Goal: Transaction & Acquisition: Purchase product/service

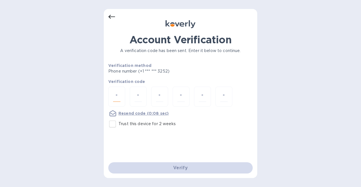
click at [116, 95] on input "number" at bounding box center [116, 97] width 7 height 10
type input "8"
type input "2"
type input "3"
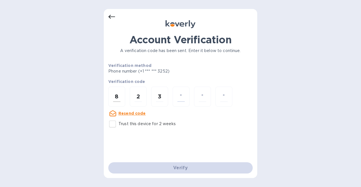
type input "0"
type input "5"
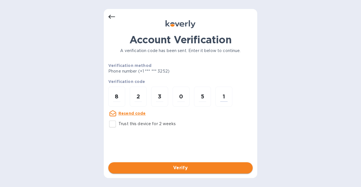
type input "1"
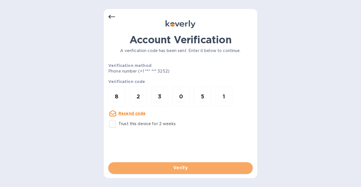
click at [177, 167] on span "Verify" at bounding box center [180, 168] width 135 height 7
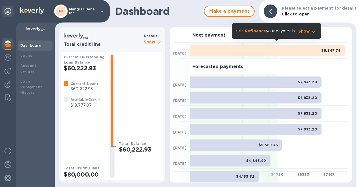
click at [148, 44] on p "Show" at bounding box center [153, 42] width 19 height 7
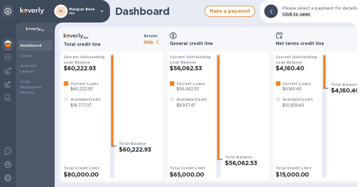
click at [81, 8] on p "Mangiar Bene inc" at bounding box center [83, 11] width 28 height 8
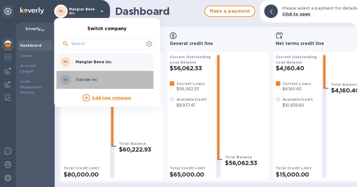
click at [88, 75] on div "VI Viander inc" at bounding box center [103, 80] width 88 height 14
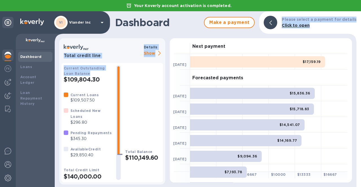
drag, startPoint x: 0, startPoint y: 0, endPoint x: 190, endPoint y: 32, distance: 192.3
click at [190, 32] on div "Dashboard Make a payment Please select a payment for details Click to open Tota…" at bounding box center [206, 99] width 302 height 176
click at [190, 32] on div "Dashboard Make a payment Please select a payment for details Click to open" at bounding box center [206, 22] width 302 height 23
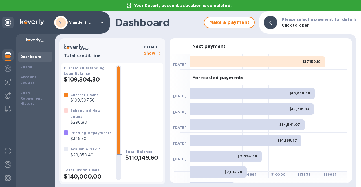
click at [148, 51] on p "Show" at bounding box center [153, 53] width 19 height 7
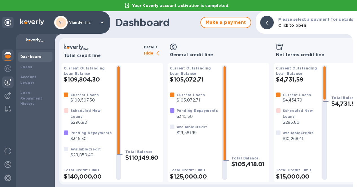
click at [6, 83] on img at bounding box center [8, 82] width 7 height 7
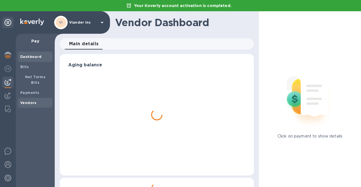
click at [30, 100] on span "Vendors" at bounding box center [28, 103] width 16 height 6
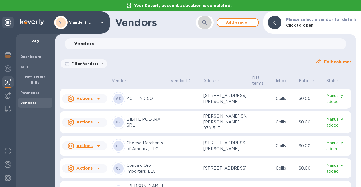
click at [208, 24] on icon "button" at bounding box center [204, 22] width 7 height 7
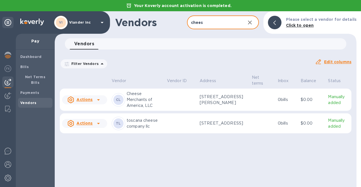
type input "chees"
click at [99, 98] on icon at bounding box center [98, 100] width 7 height 7
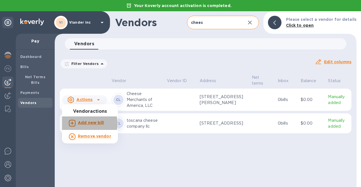
click at [84, 124] on b "Add new bill" at bounding box center [91, 123] width 26 height 5
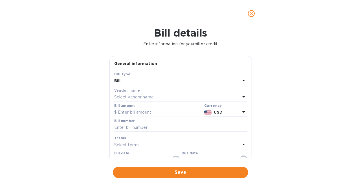
click at [142, 95] on p "Select vendor name" at bounding box center [133, 97] width 39 height 6
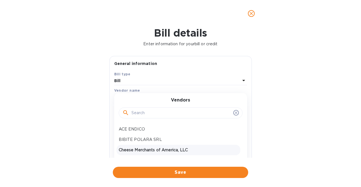
click at [135, 113] on input "text" at bounding box center [181, 113] width 100 height 8
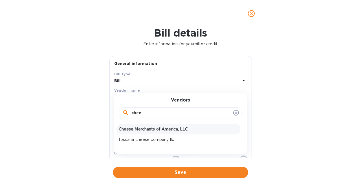
type input "chee"
click at [137, 132] on p "Cheese Merchants of America, LLC" at bounding box center [178, 130] width 119 height 6
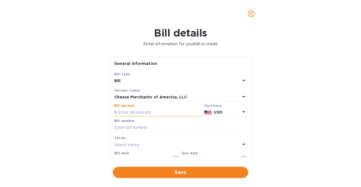
click at [130, 112] on input "text" at bounding box center [158, 113] width 88 height 8
type input "18,089.86"
click at [121, 126] on input "text" at bounding box center [180, 128] width 133 height 8
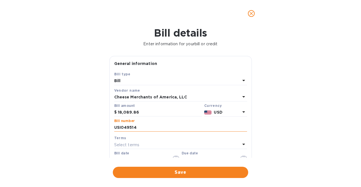
type input "USI049514"
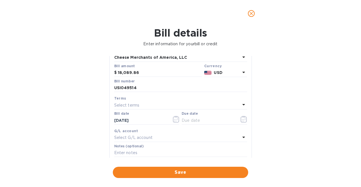
scroll to position [43, 0]
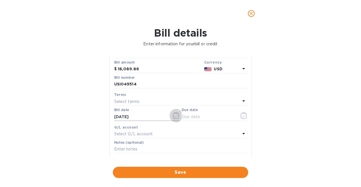
click at [176, 116] on icon "button" at bounding box center [176, 115] width 6 height 7
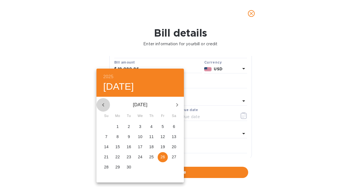
click at [101, 104] on icon "button" at bounding box center [103, 105] width 7 height 7
click at [125, 165] on span "26" at bounding box center [129, 168] width 10 height 6
type input "[DATE]"
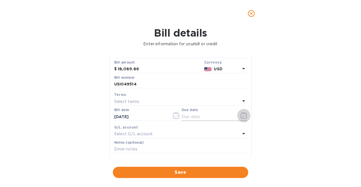
click at [242, 116] on icon "button" at bounding box center [243, 115] width 6 height 7
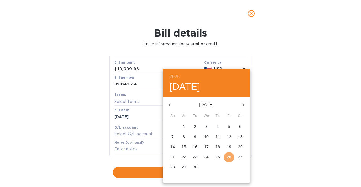
click at [228, 156] on p "26" at bounding box center [229, 157] width 5 height 6
type input "[DATE]"
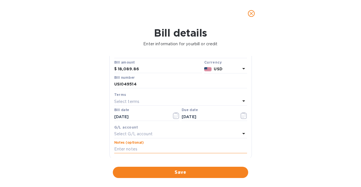
click at [124, 149] on input "text" at bounding box center [180, 149] width 133 height 8
type input "p"
click at [124, 149] on input "Paymmenti invoice" at bounding box center [180, 149] width 133 height 8
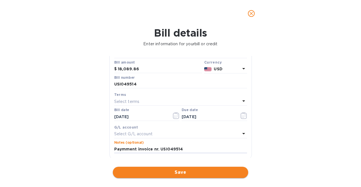
type input "Paymment invoice nr. USI049514"
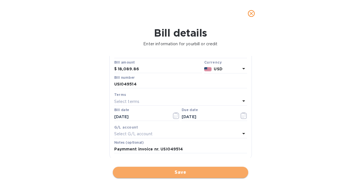
click at [139, 174] on span "Save" at bounding box center [180, 172] width 126 height 7
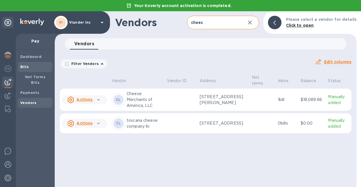
click at [29, 64] on div "Bills" at bounding box center [35, 67] width 34 height 10
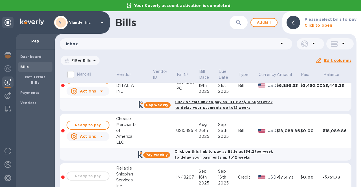
scroll to position [101, 0]
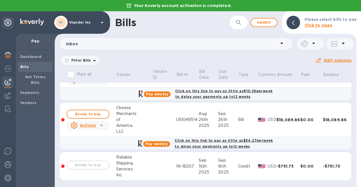
click at [101, 127] on icon at bounding box center [101, 125] width 7 height 7
click at [101, 127] on div at bounding box center [180, 93] width 361 height 187
click at [91, 114] on span "Ready to pay" at bounding box center [88, 114] width 33 height 7
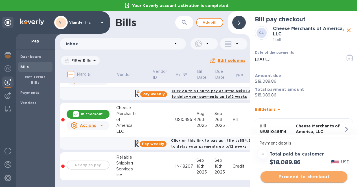
click at [291, 178] on span "Proceed to checkout" at bounding box center [304, 177] width 78 height 7
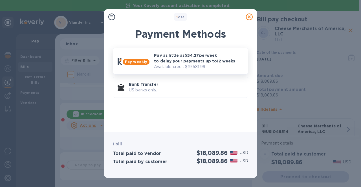
click at [207, 56] on p "Pay as little as $54.27 per week to delay your payments up to 12 weeks" at bounding box center [198, 58] width 89 height 11
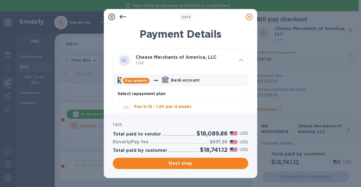
scroll to position [21, 0]
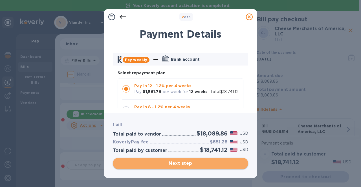
click at [184, 165] on span "Next step" at bounding box center [180, 163] width 126 height 7
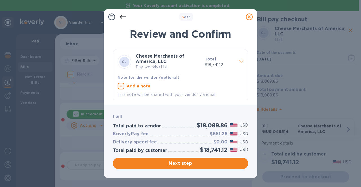
click at [135, 87] on u "Add a note" at bounding box center [139, 86] width 24 height 5
click at [135, 87] on textarea at bounding box center [176, 87] width 117 height 5
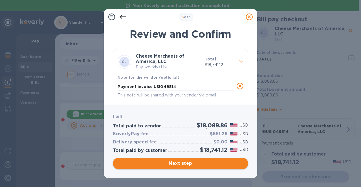
type textarea "Payment invoice USI049514"
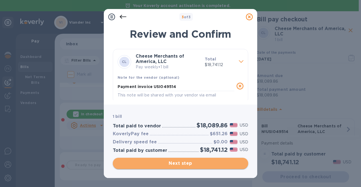
click at [161, 160] on span "Next step" at bounding box center [180, 163] width 126 height 7
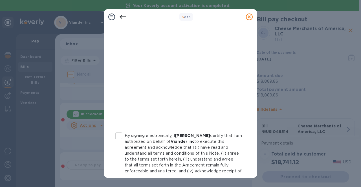
scroll to position [127, 0]
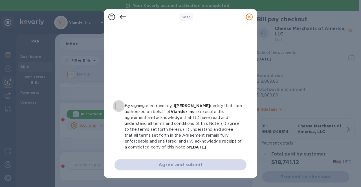
click at [118, 107] on input "By signing electronically, I [PERSON_NAME] certify that I am authorized on beha…" at bounding box center [119, 106] width 12 height 12
checkbox input "true"
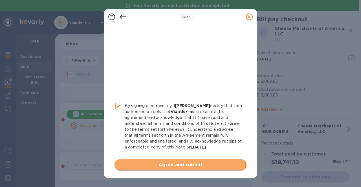
click at [176, 165] on span "Agree and submit" at bounding box center [180, 165] width 123 height 7
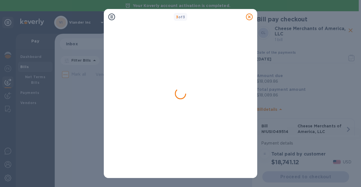
scroll to position [0, 0]
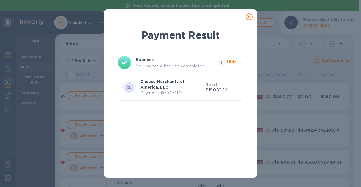
click at [249, 17] on icon at bounding box center [249, 17] width 7 height 7
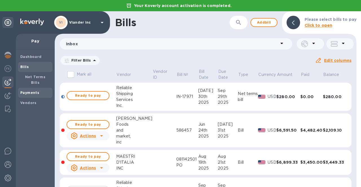
click at [21, 88] on div "Payments" at bounding box center [35, 93] width 34 height 10
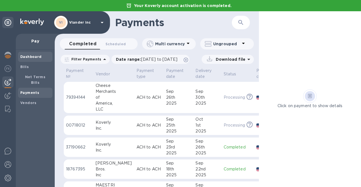
click at [23, 57] on b "Dashboard" at bounding box center [30, 57] width 21 height 4
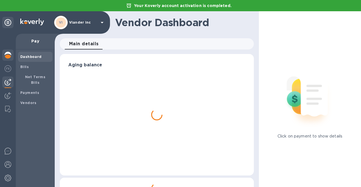
click at [9, 54] on img at bounding box center [8, 55] width 7 height 7
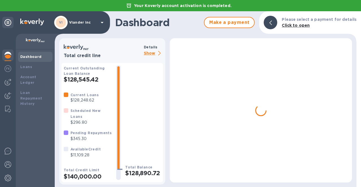
click at [149, 54] on p "Show" at bounding box center [153, 53] width 19 height 7
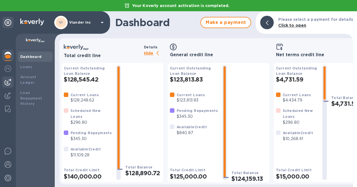
click at [6, 87] on div at bounding box center [7, 82] width 11 height 11
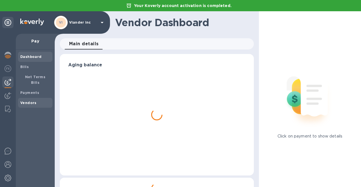
click at [23, 101] on b "Vendors" at bounding box center [28, 103] width 16 height 4
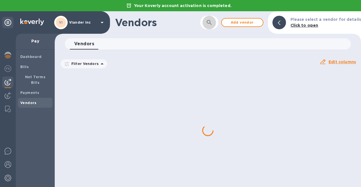
click at [212, 20] on icon "button" at bounding box center [209, 22] width 7 height 7
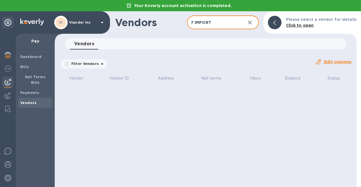
type input "7 IMPORT"
click at [253, 25] on icon "button" at bounding box center [249, 22] width 7 height 7
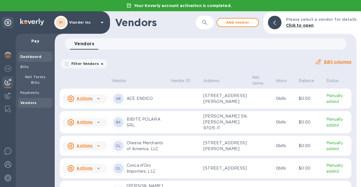
click at [22, 56] on b "Dashboard" at bounding box center [30, 57] width 21 height 4
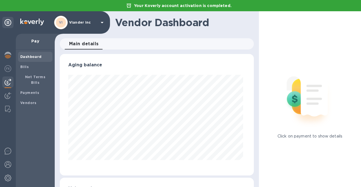
scroll to position [122, 192]
click at [9, 54] on img at bounding box center [8, 55] width 7 height 7
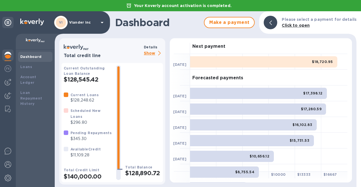
click at [81, 27] on div "VI Viander inc" at bounding box center [79, 23] width 51 height 14
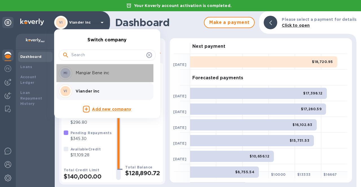
click at [80, 71] on p "Mangiar Bene inc" at bounding box center [111, 73] width 71 height 6
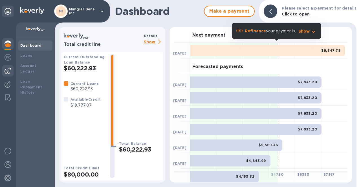
click at [7, 73] on img at bounding box center [8, 71] width 7 height 7
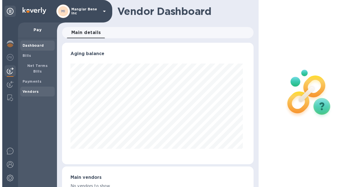
scroll to position [122, 189]
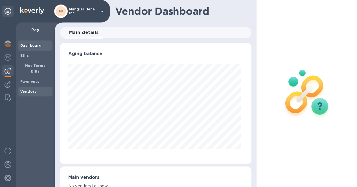
click at [23, 90] on b "Vendors" at bounding box center [28, 92] width 16 height 4
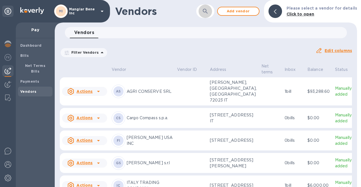
click at [208, 8] on button "button" at bounding box center [205, 12] width 14 height 14
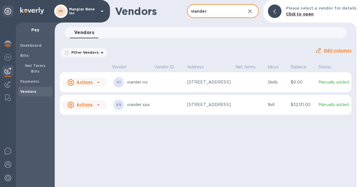
type input "viander"
click at [95, 86] on icon at bounding box center [98, 82] width 7 height 7
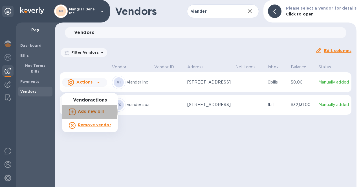
click at [88, 112] on b "Add new bill" at bounding box center [91, 111] width 26 height 5
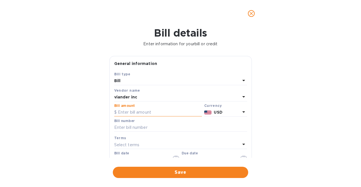
click at [122, 112] on input "text" at bounding box center [158, 113] width 88 height 8
type input "9,000.00"
click at [118, 131] on input "text" at bounding box center [180, 128] width 133 height 8
type input "63099"
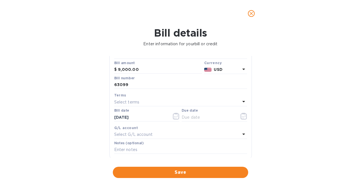
scroll to position [51, 0]
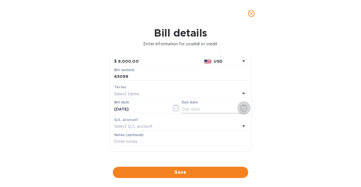
click at [241, 108] on icon "button" at bounding box center [243, 108] width 6 height 7
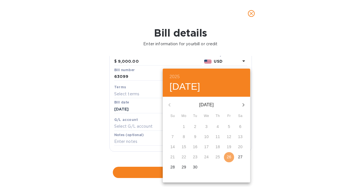
click at [229, 154] on button "26" at bounding box center [229, 157] width 10 height 10
type input "[DATE]"
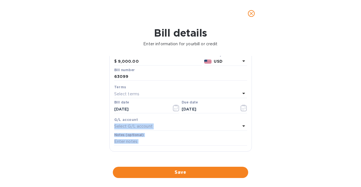
drag, startPoint x: 252, startPoint y: 118, endPoint x: 249, endPoint y: 152, distance: 34.8
click at [249, 152] on div "General information Save Bill type Bill Vendor name viander inc Bill amount $ 9…" at bounding box center [181, 107] width 148 height 102
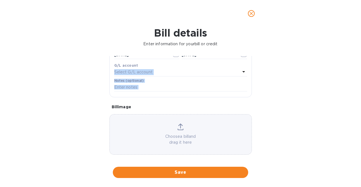
scroll to position [110, 0]
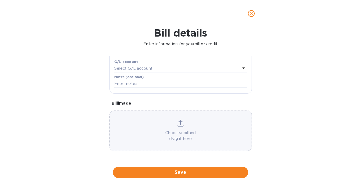
click at [178, 129] on div "Choose a bill and drag it here" at bounding box center [181, 131] width 142 height 22
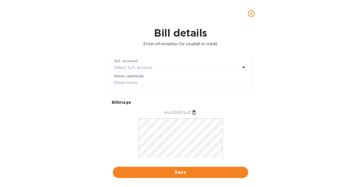
click at [26, 104] on div "Bill details Enter information for your bill or credit General information Save…" at bounding box center [180, 107] width 361 height 160
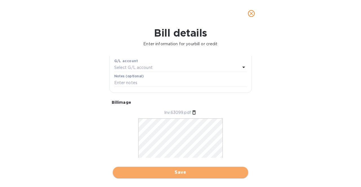
click at [162, 172] on span "Save" at bounding box center [180, 172] width 126 height 7
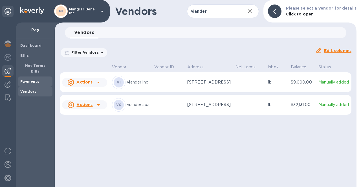
click at [22, 79] on b "Payments" at bounding box center [29, 81] width 19 height 4
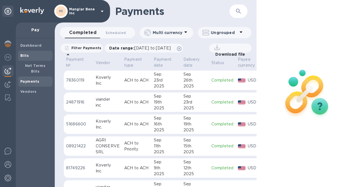
click at [22, 52] on div "Bills" at bounding box center [35, 56] width 34 height 10
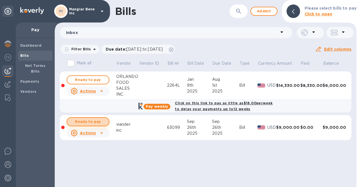
click at [81, 120] on span "Ready to pay" at bounding box center [88, 122] width 33 height 7
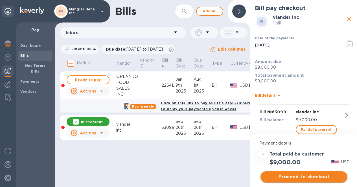
click at [281, 176] on span "Proceed to checkout" at bounding box center [304, 177] width 78 height 7
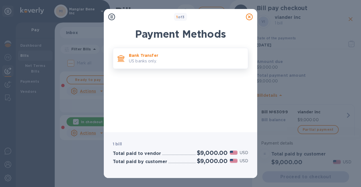
click at [174, 62] on p "US banks only." at bounding box center [186, 61] width 114 height 6
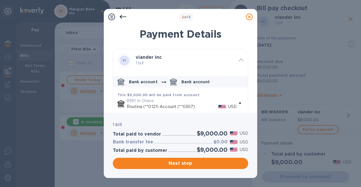
click at [249, 16] on icon at bounding box center [249, 17] width 7 height 7
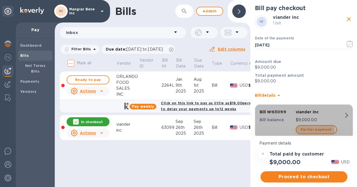
click at [311, 130] on span "Partial payment" at bounding box center [315, 130] width 31 height 7
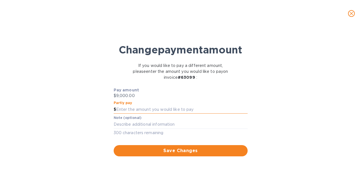
click at [191, 114] on input "text" at bounding box center [181, 110] width 131 height 8
type input "8,500.00"
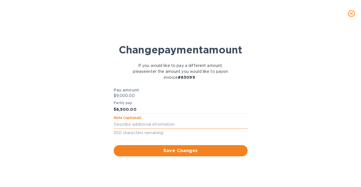
click at [152, 127] on textarea at bounding box center [181, 124] width 134 height 5
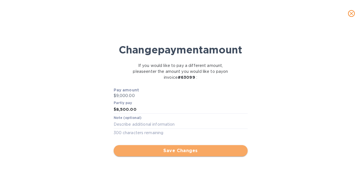
click at [154, 154] on span "Save Changes" at bounding box center [180, 151] width 125 height 7
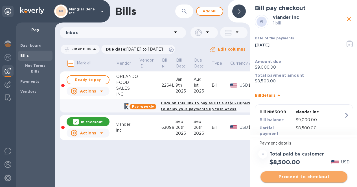
click at [281, 177] on span "Proceed to checkout" at bounding box center [304, 177] width 78 height 7
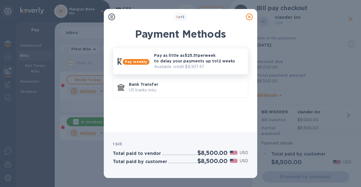
click at [181, 57] on p "Pay as little as $25.51 per week to delay your payments up to 12 weeks" at bounding box center [198, 58] width 89 height 11
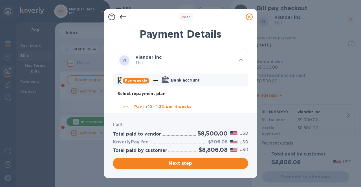
scroll to position [31, 0]
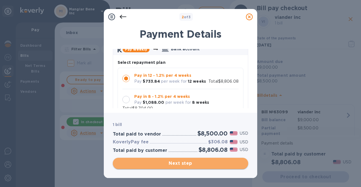
click at [163, 162] on span "Next step" at bounding box center [180, 163] width 126 height 7
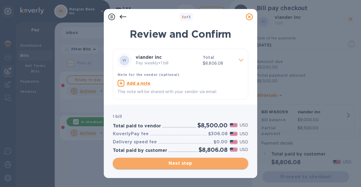
click at [163, 162] on span "Next step" at bounding box center [180, 163] width 126 height 7
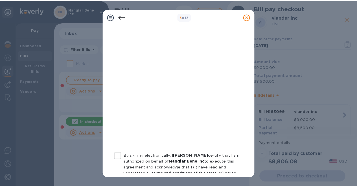
scroll to position [127, 0]
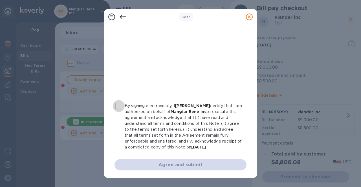
click at [117, 106] on input "By signing electronically, I Concetto Auditore certify that I am authorized on …" at bounding box center [119, 106] width 12 height 12
checkbox input "true"
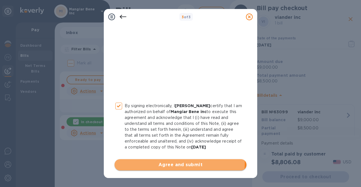
click at [163, 163] on span "Agree and submit" at bounding box center [180, 165] width 123 height 7
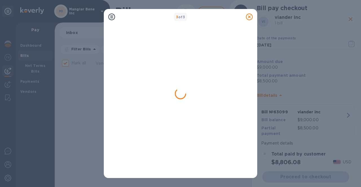
checkbox input "false"
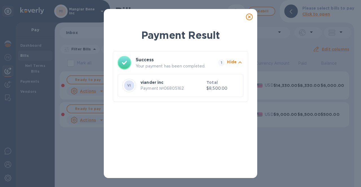
click at [251, 18] on icon at bounding box center [249, 17] width 7 height 7
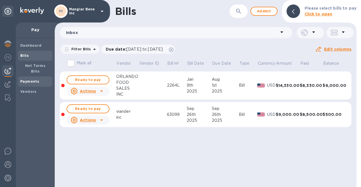
click at [26, 79] on span "Payments" at bounding box center [29, 82] width 19 height 6
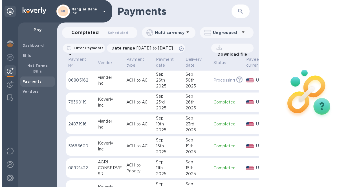
scroll to position [0, 54]
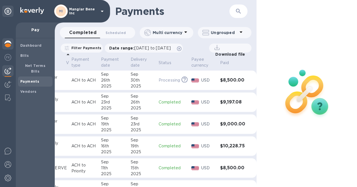
click at [9, 45] on img at bounding box center [8, 44] width 7 height 7
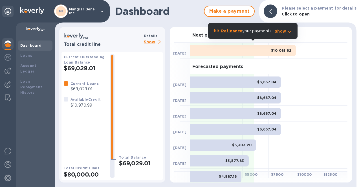
click at [148, 41] on p "Show" at bounding box center [153, 42] width 19 height 7
